Goal: Find specific page/section: Find specific page/section

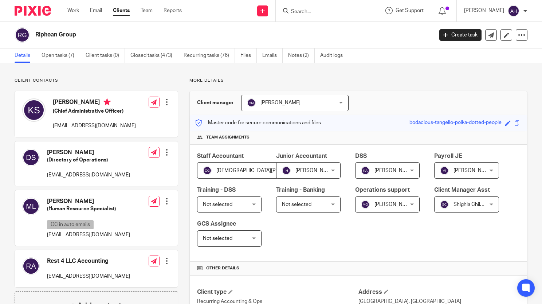
scroll to position [28, 0]
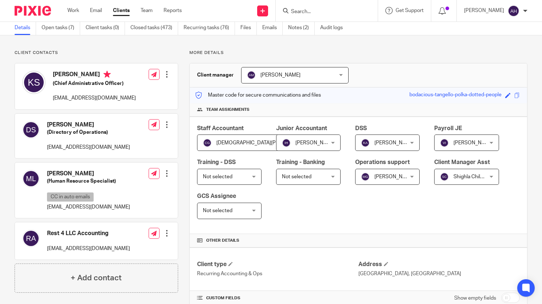
click at [338, 9] on input "Search" at bounding box center [323, 12] width 66 height 7
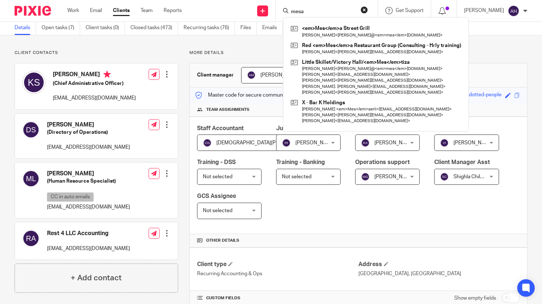
type input "mesa"
click button "submit" at bounding box center [0, 0] width 0 height 0
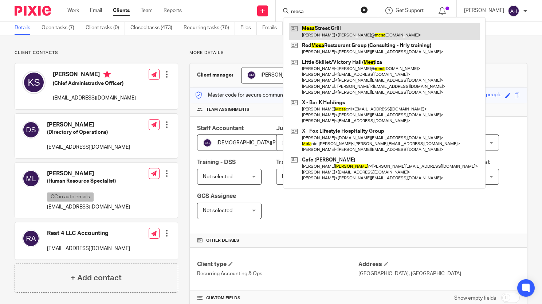
click at [343, 31] on link at bounding box center [384, 31] width 191 height 17
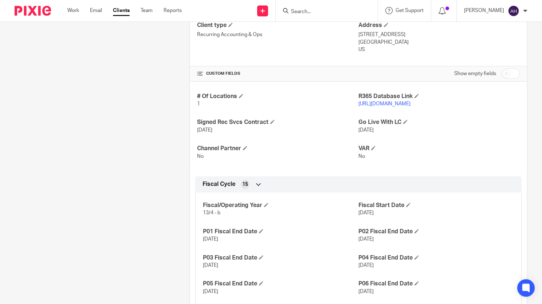
scroll to position [248, 0]
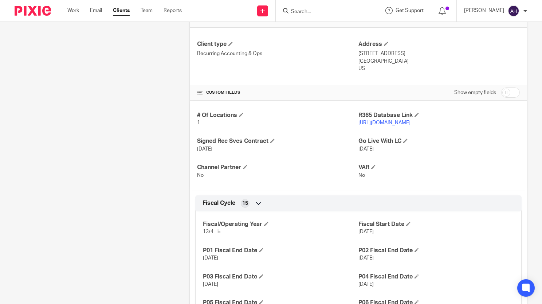
click at [364, 123] on link "[URL][DOMAIN_NAME]" at bounding box center [385, 122] width 52 height 5
